Goal: Information Seeking & Learning: Find specific fact

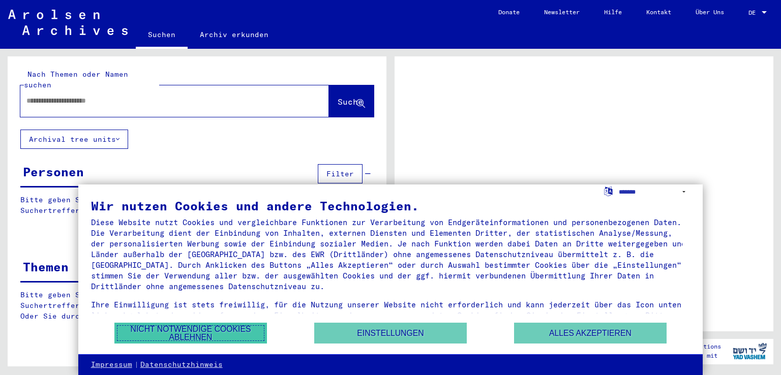
click at [221, 330] on button "Nicht notwendige Cookies ablehnen" at bounding box center [190, 333] width 152 height 21
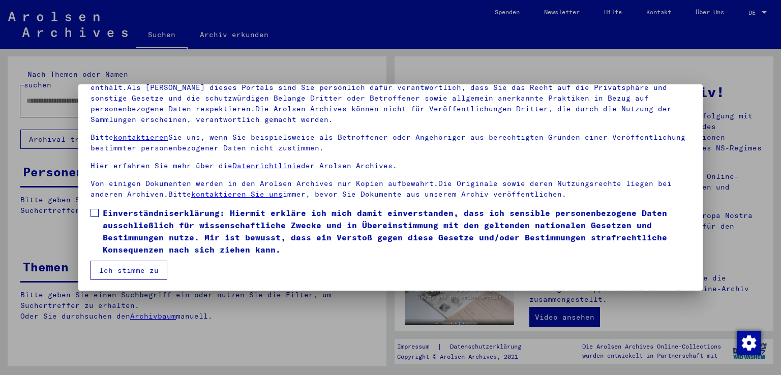
scroll to position [88, 0]
click at [93, 213] on span at bounding box center [94, 212] width 8 height 8
click at [120, 266] on button "Ich stimme zu" at bounding box center [128, 269] width 77 height 19
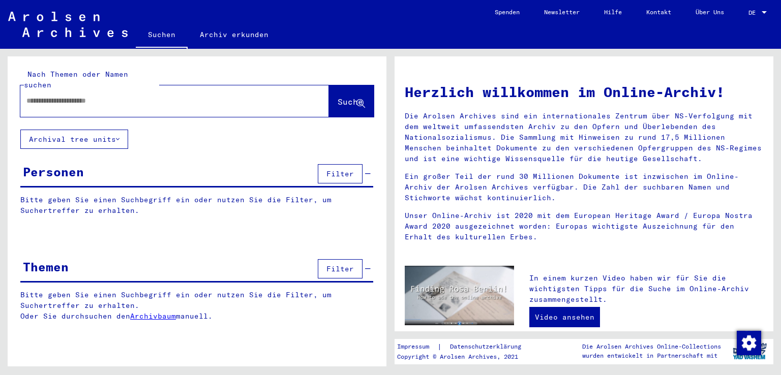
click at [45, 96] on input "text" at bounding box center [162, 101] width 272 height 11
click at [338, 97] on span "Suche" at bounding box center [350, 102] width 25 height 10
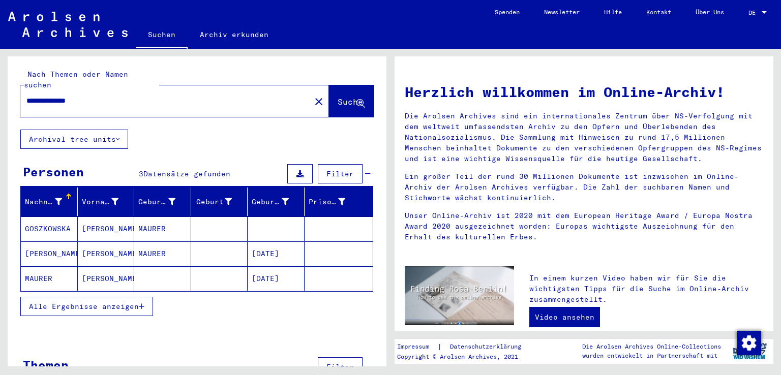
click at [40, 267] on mat-cell "MAURER" at bounding box center [49, 278] width 57 height 24
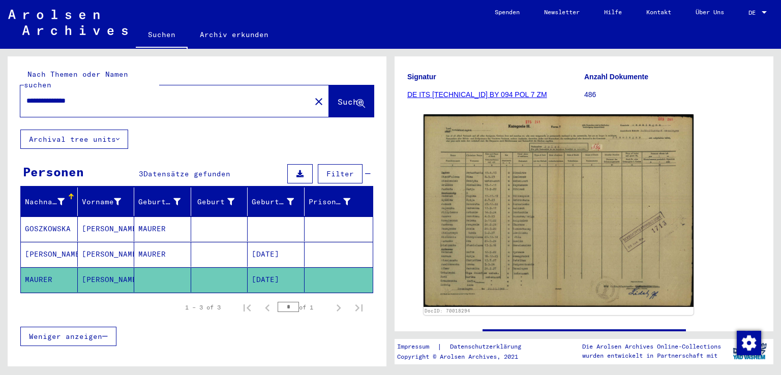
scroll to position [152, 0]
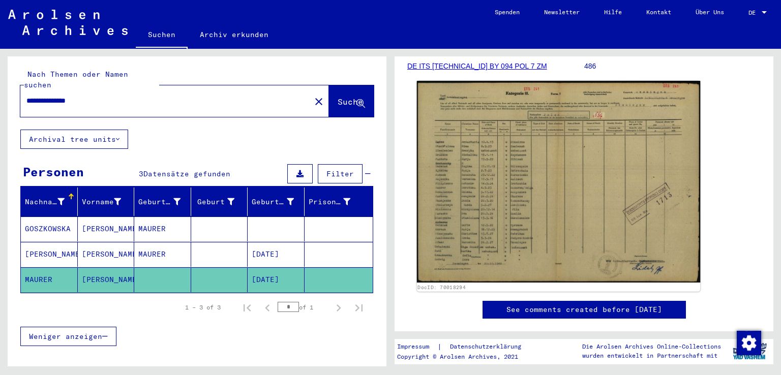
click at [567, 224] on img at bounding box center [559, 182] width 284 height 202
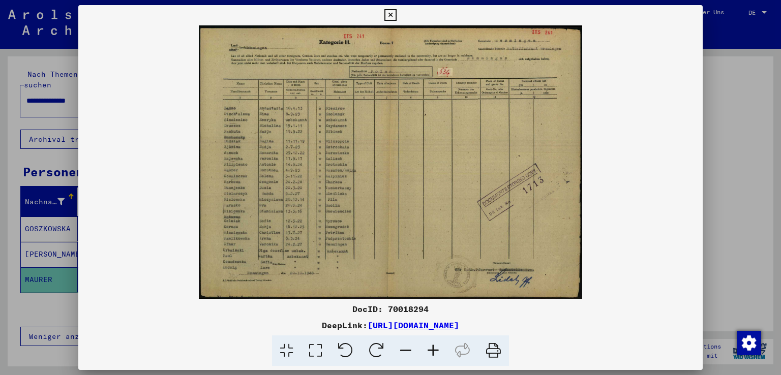
click at [567, 224] on img at bounding box center [390, 161] width 625 height 273
click at [387, 12] on icon at bounding box center [390, 15] width 12 height 12
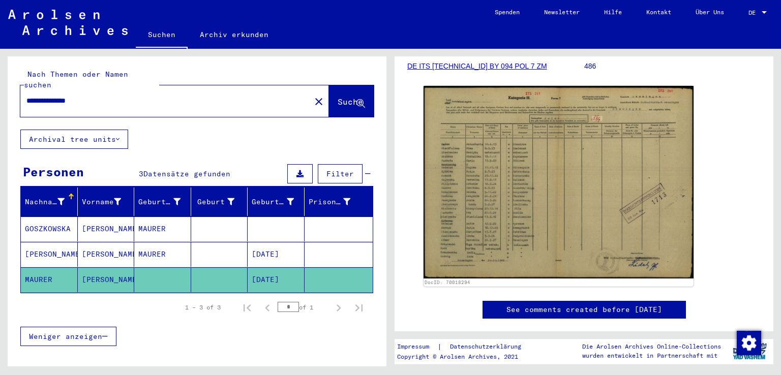
drag, startPoint x: 97, startPoint y: 90, endPoint x: 18, endPoint y: 90, distance: 78.3
click at [18, 90] on div "**********" at bounding box center [197, 92] width 379 height 73
type input "*******"
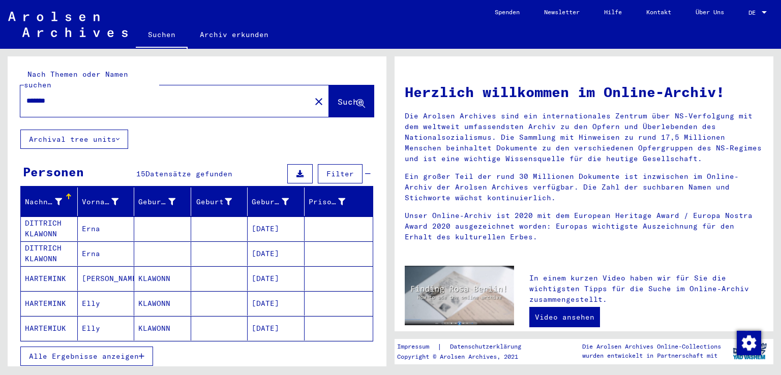
click at [108, 352] on span "Alle Ergebnisse anzeigen" at bounding box center [84, 356] width 110 height 9
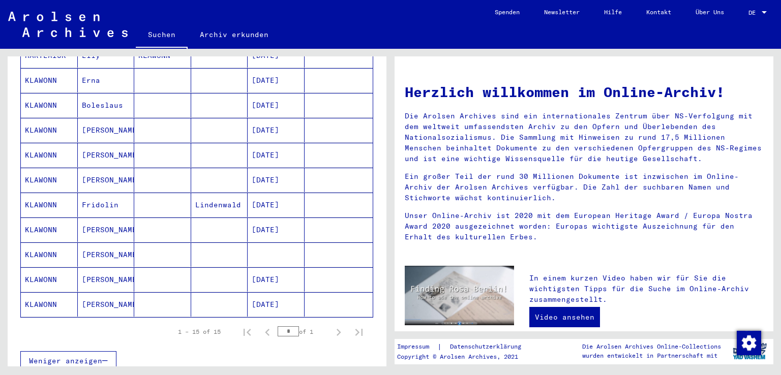
scroll to position [305, 0]
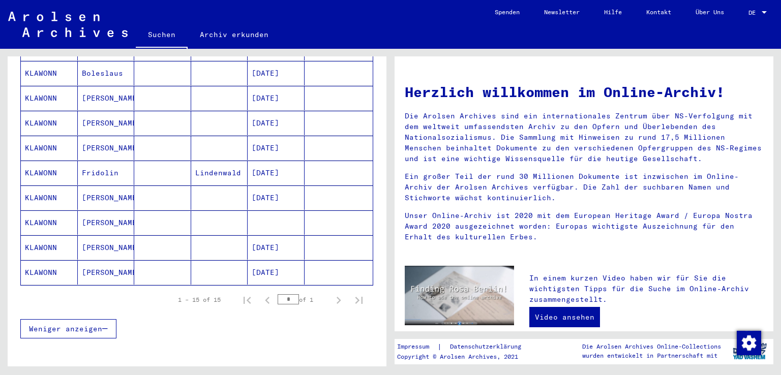
click at [41, 235] on mat-cell "KLAWONN" at bounding box center [49, 247] width 57 height 24
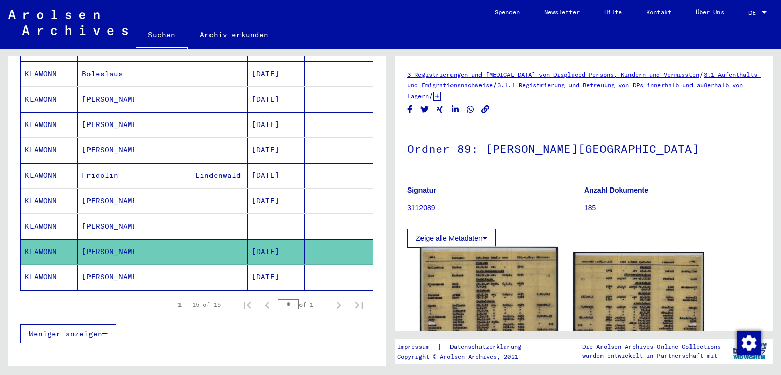
click at [494, 287] on img at bounding box center [488, 346] width 137 height 196
